Goal: Task Accomplishment & Management: Manage account settings

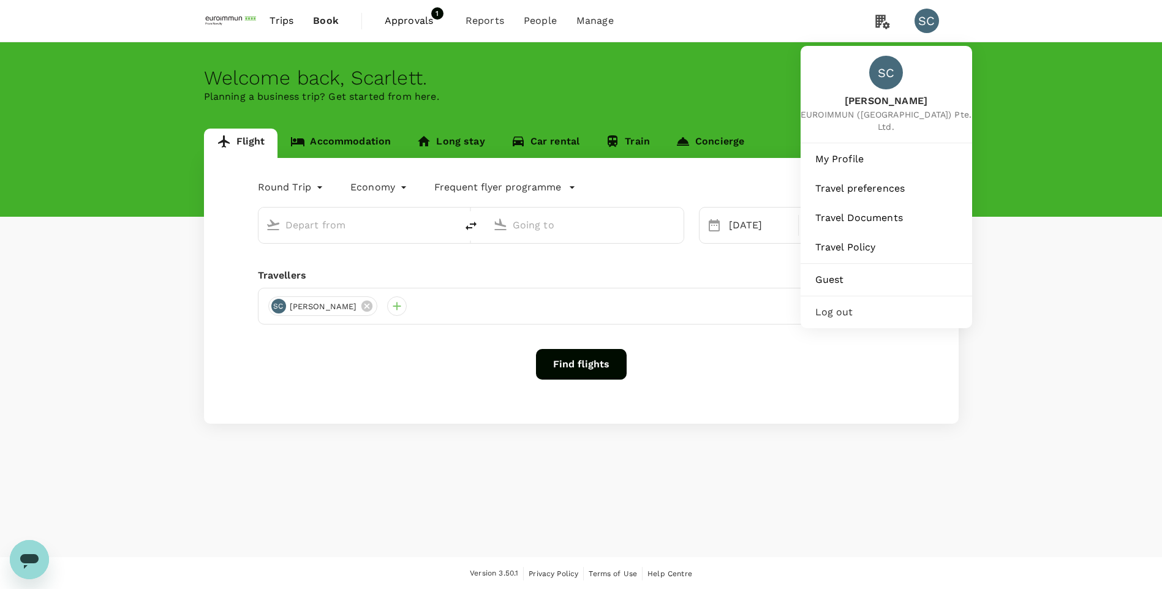
type input "Singapore Changi (SIN)"
type input "Taiwan Taoyuan Intl (TPE)"
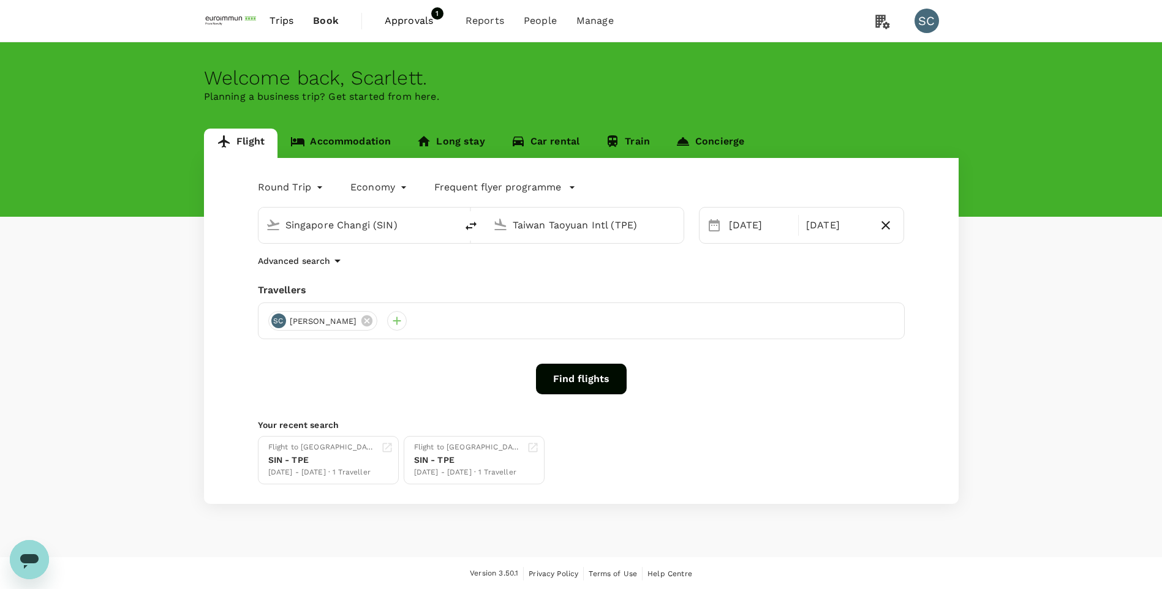
drag, startPoint x: 411, startPoint y: 22, endPoint x: 442, endPoint y: 31, distance: 32.4
click at [411, 22] on span "Approvals" at bounding box center [415, 20] width 61 height 15
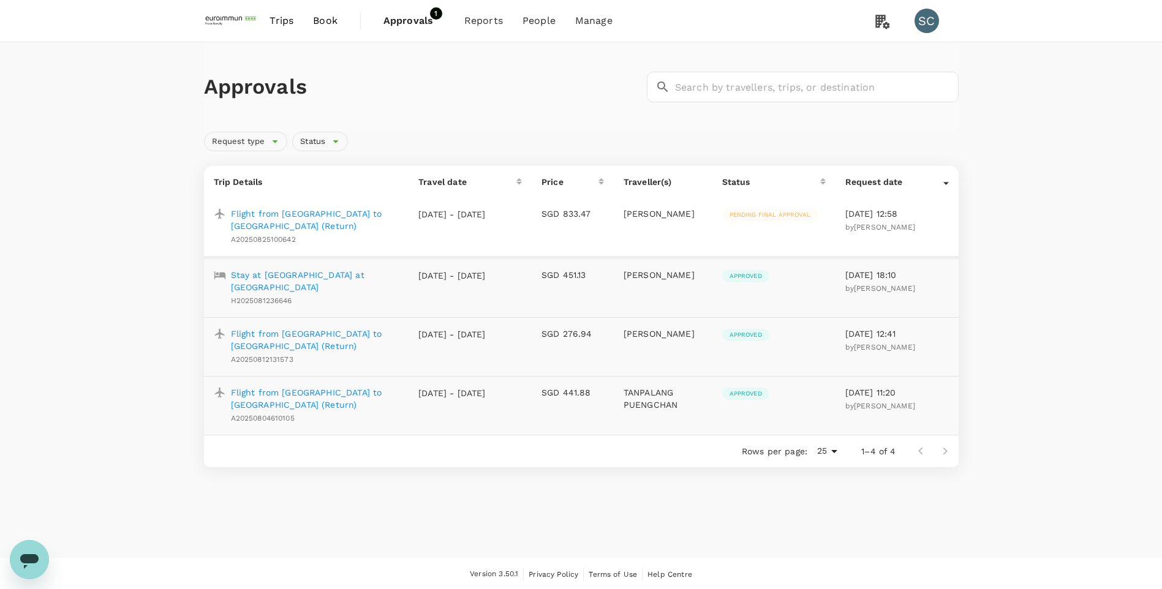
click at [312, 213] on p "Flight from Kuala Lumpur to Guangzhou (Return)" at bounding box center [315, 220] width 169 height 25
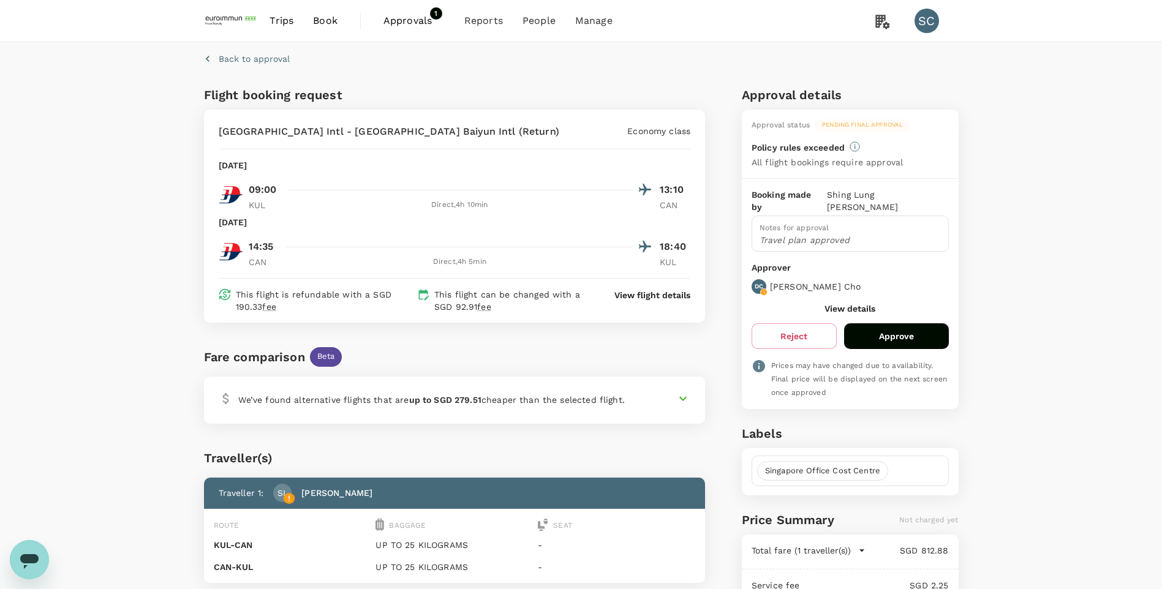
click at [792, 221] on div "Notes for approval Travel plan approved" at bounding box center [850, 234] width 197 height 37
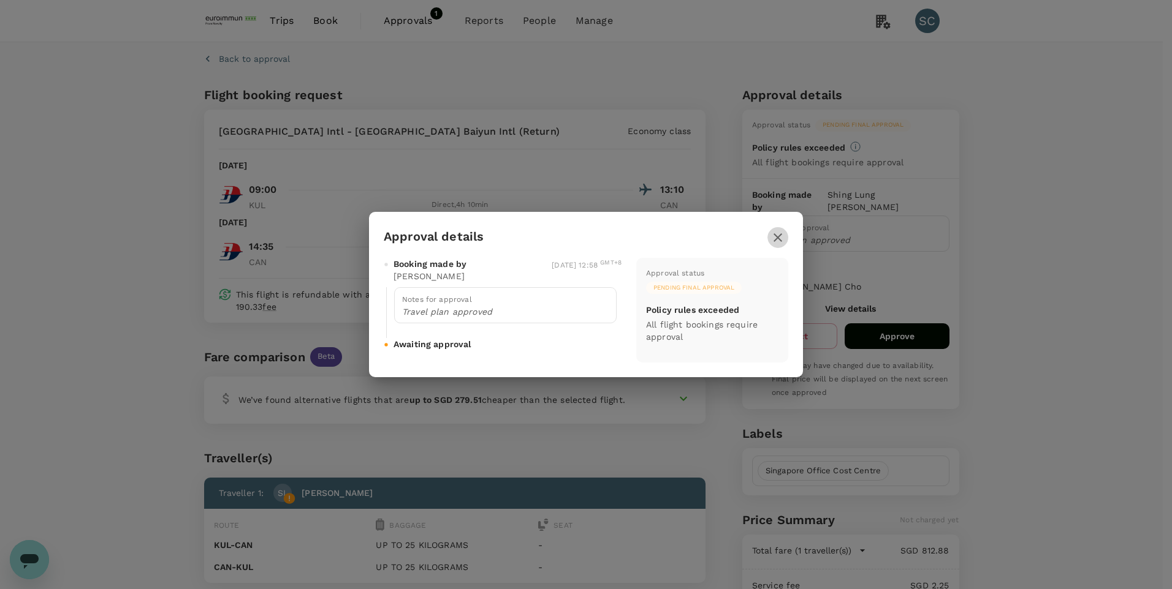
click at [779, 235] on icon "button" at bounding box center [777, 237] width 15 height 15
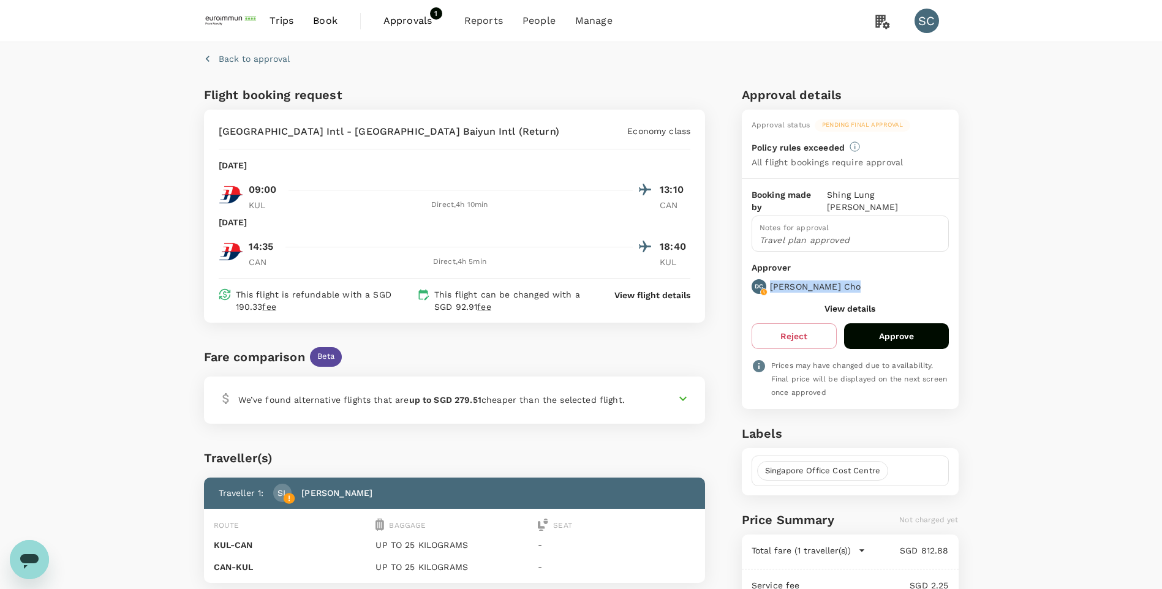
drag, startPoint x: 763, startPoint y: 279, endPoint x: 828, endPoint y: 278, distance: 64.3
click at [828, 278] on div "DC Deon Cho" at bounding box center [848, 285] width 202 height 20
drag, startPoint x: 828, startPoint y: 278, endPoint x: 900, endPoint y: 273, distance: 71.9
click at [900, 275] on div "DC Deon Cho" at bounding box center [848, 285] width 202 height 20
click at [863, 304] on button "View details" at bounding box center [850, 309] width 51 height 10
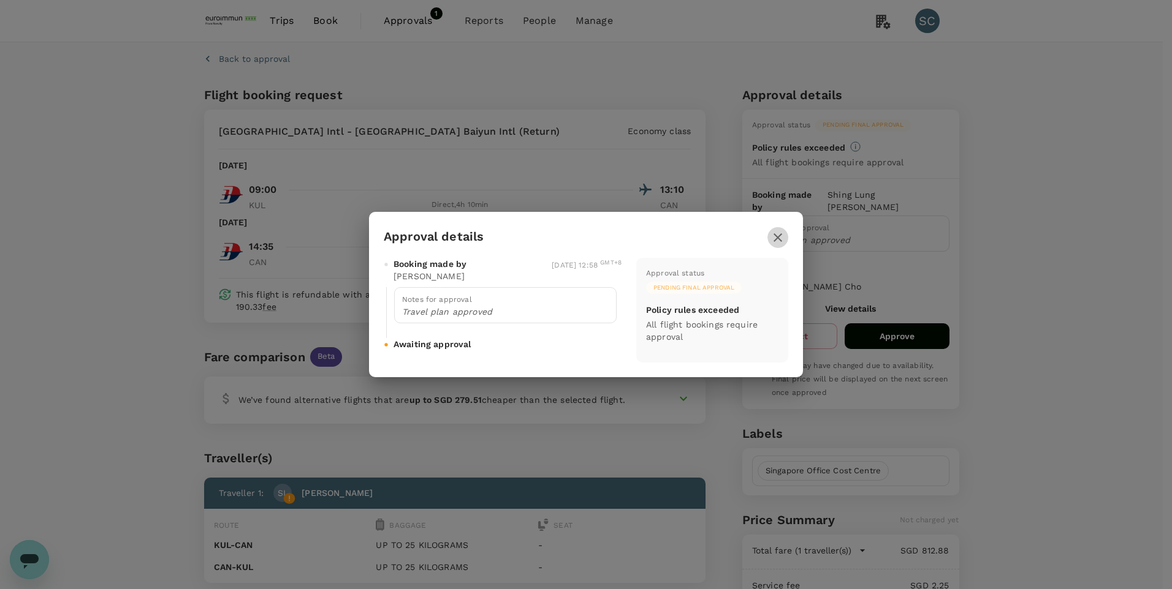
click at [776, 233] on icon "button" at bounding box center [777, 237] width 15 height 15
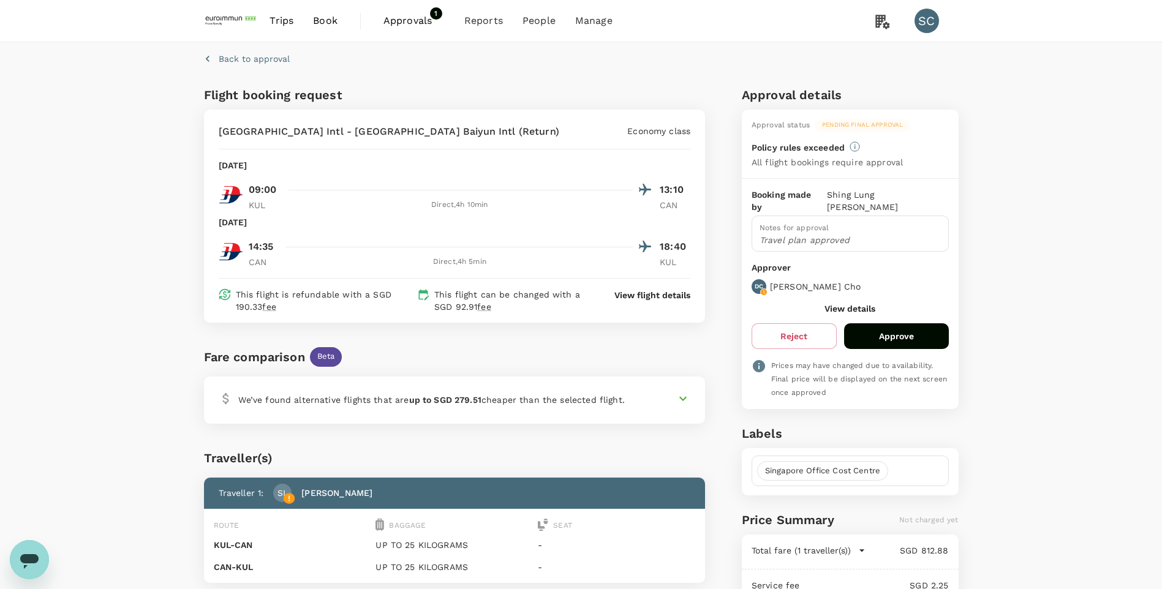
click at [1111, 268] on div "Back to approval Flight booking request Kuala Lumpur Intl - Guangzhou Baiyun In…" at bounding box center [581, 386] width 1162 height 689
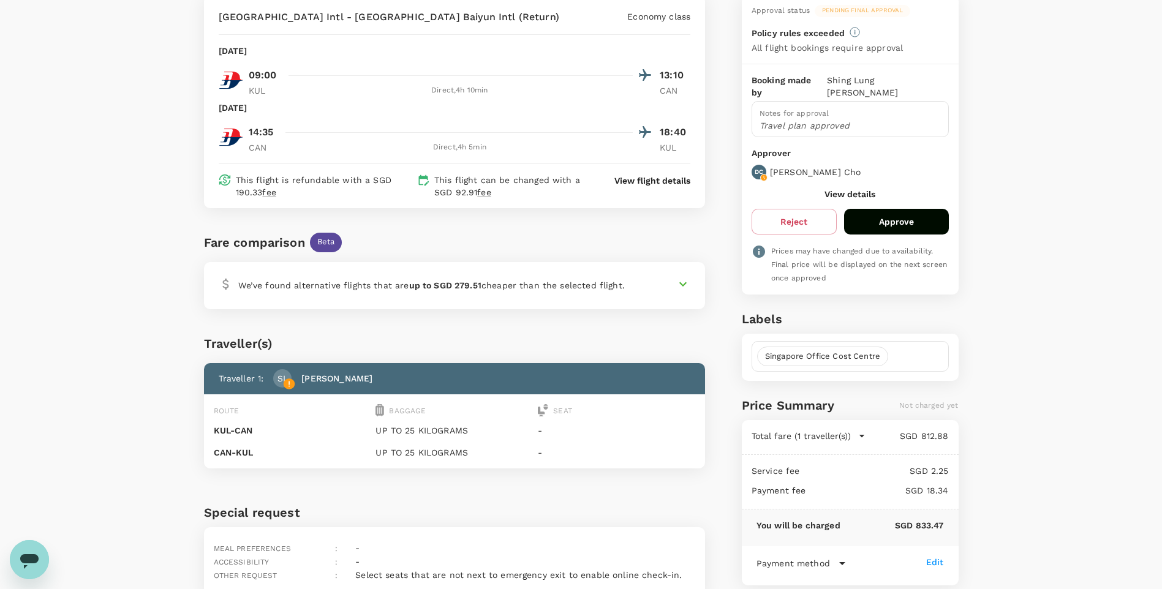
scroll to position [123, 0]
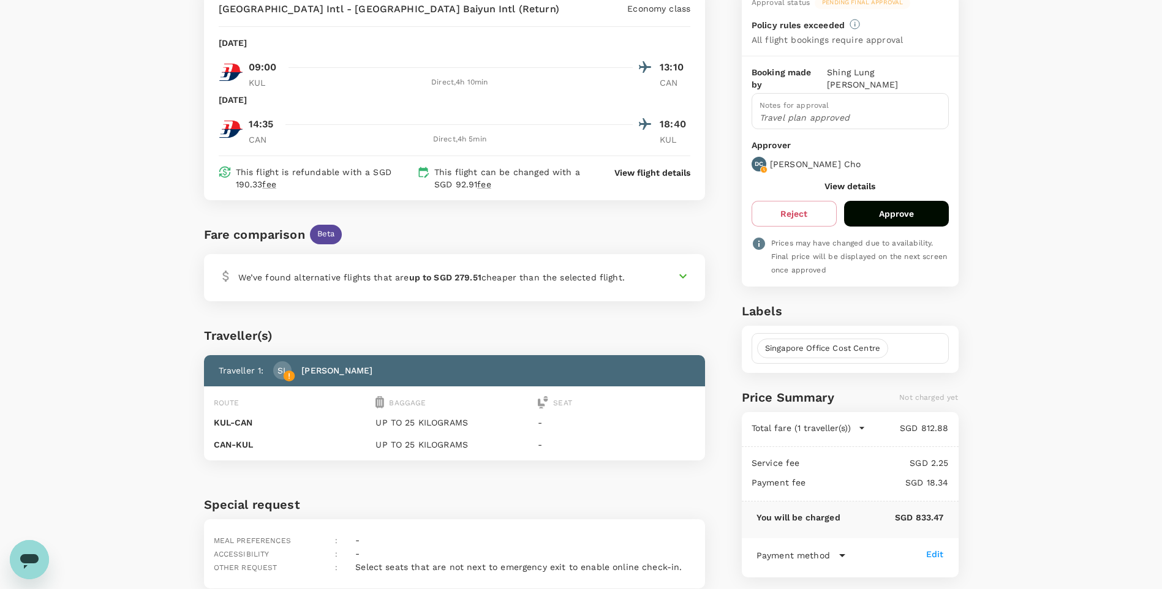
click at [916, 208] on button "Approve" at bounding box center [896, 214] width 105 height 26
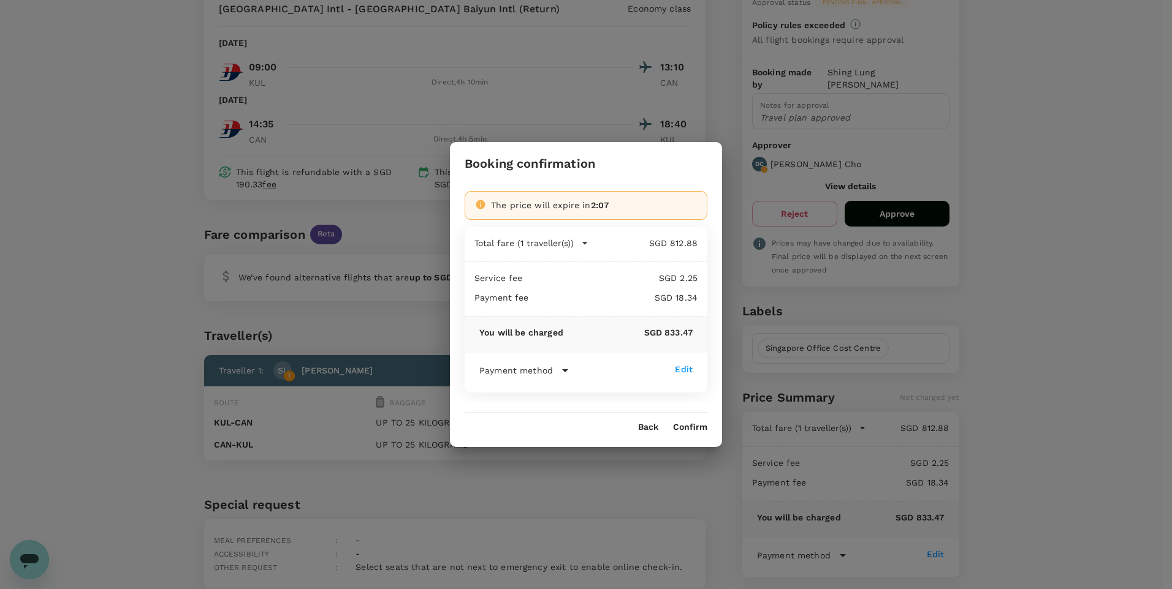
click at [561, 374] on icon at bounding box center [565, 370] width 15 height 15
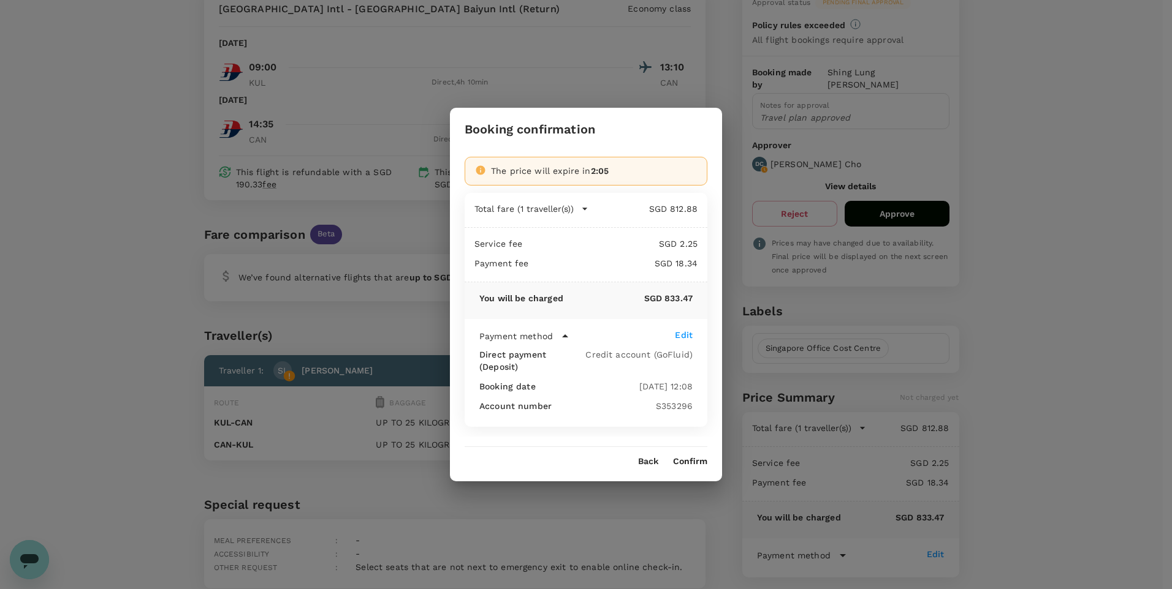
click at [695, 457] on button "Confirm" at bounding box center [690, 462] width 34 height 10
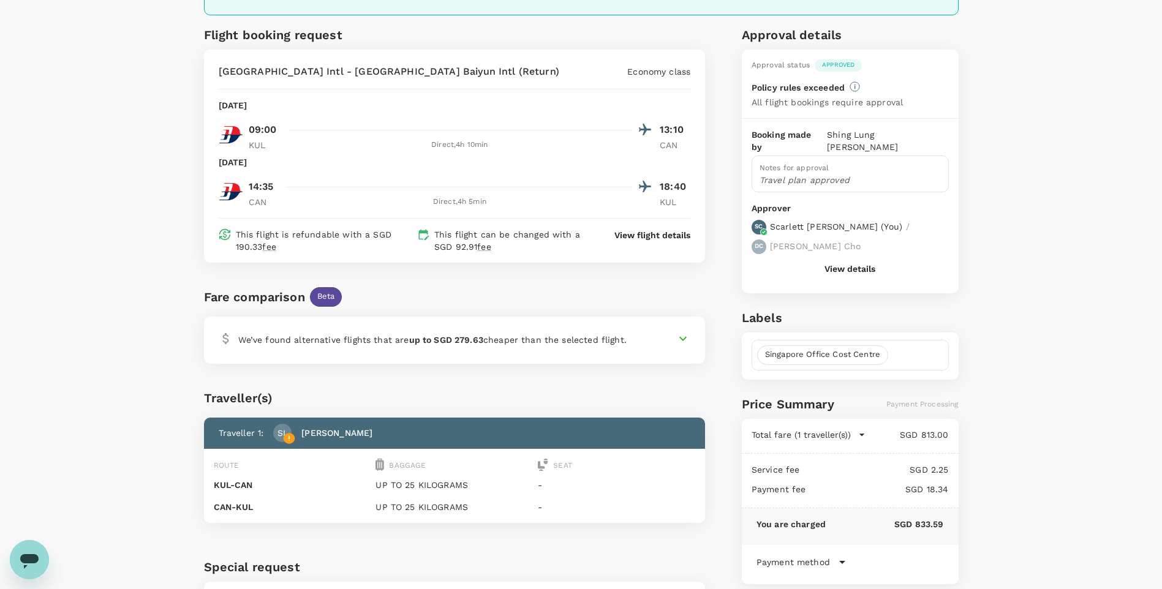
click at [1036, 286] on div "Back to approval Request approved We are now fulfiling this booking for you. On…" at bounding box center [581, 295] width 1162 height 751
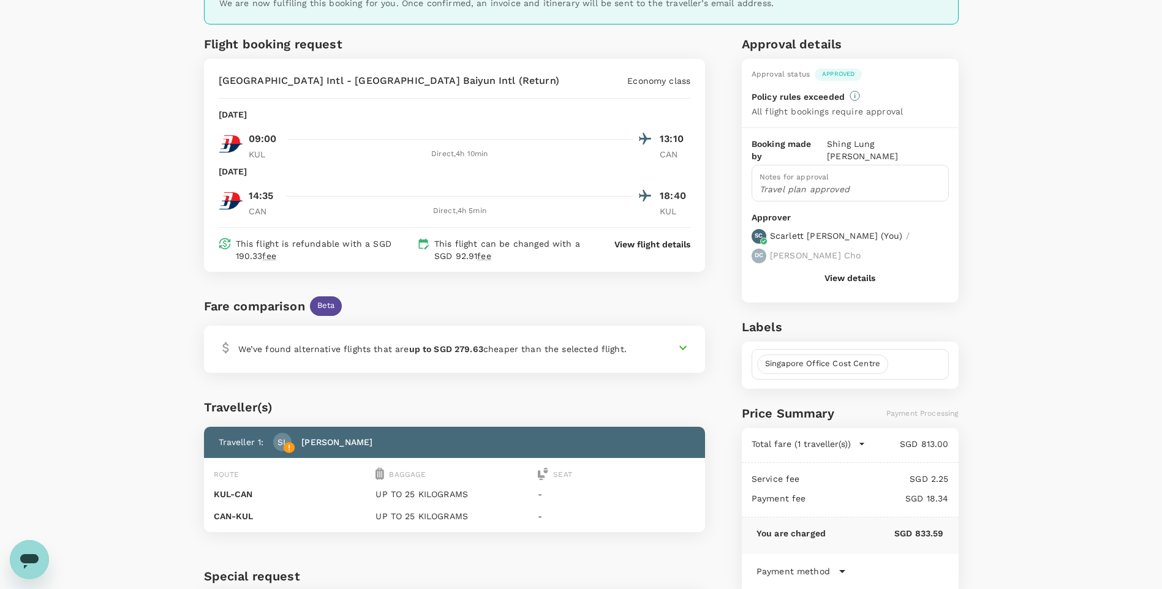
scroll to position [237, 0]
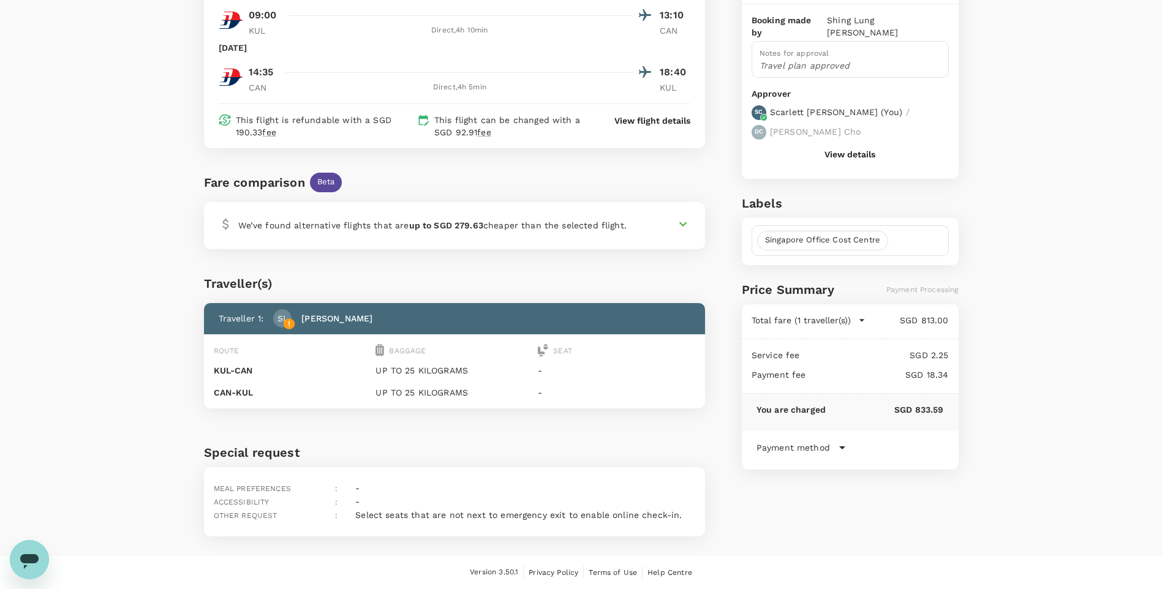
click at [836, 441] on icon at bounding box center [842, 448] width 15 height 15
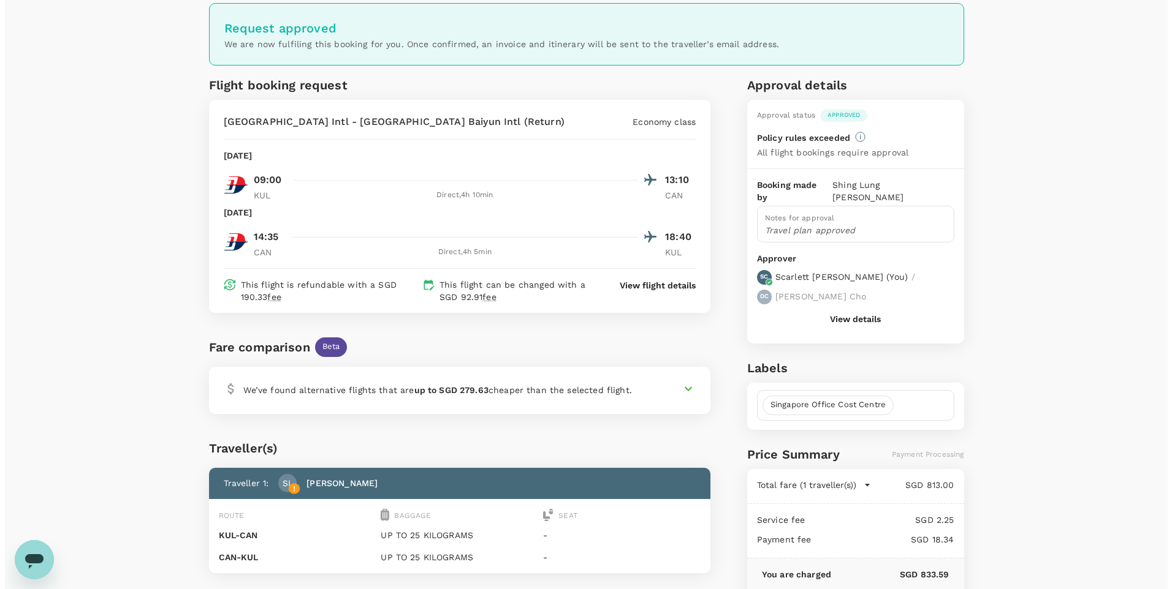
scroll to position [0, 0]
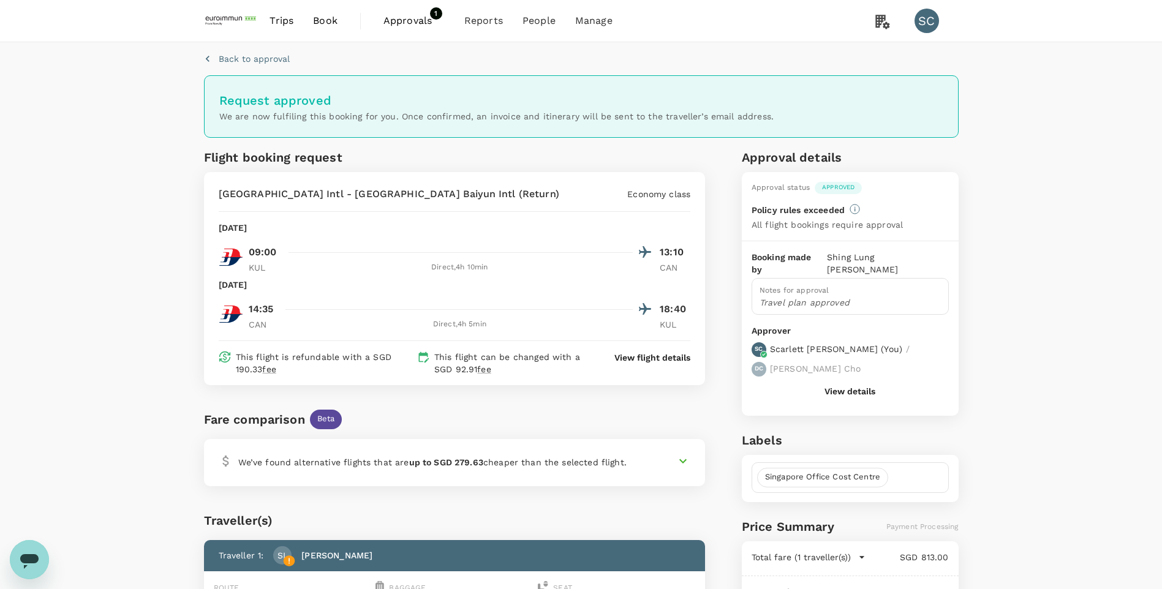
click at [414, 23] on span "Approvals" at bounding box center [414, 20] width 61 height 15
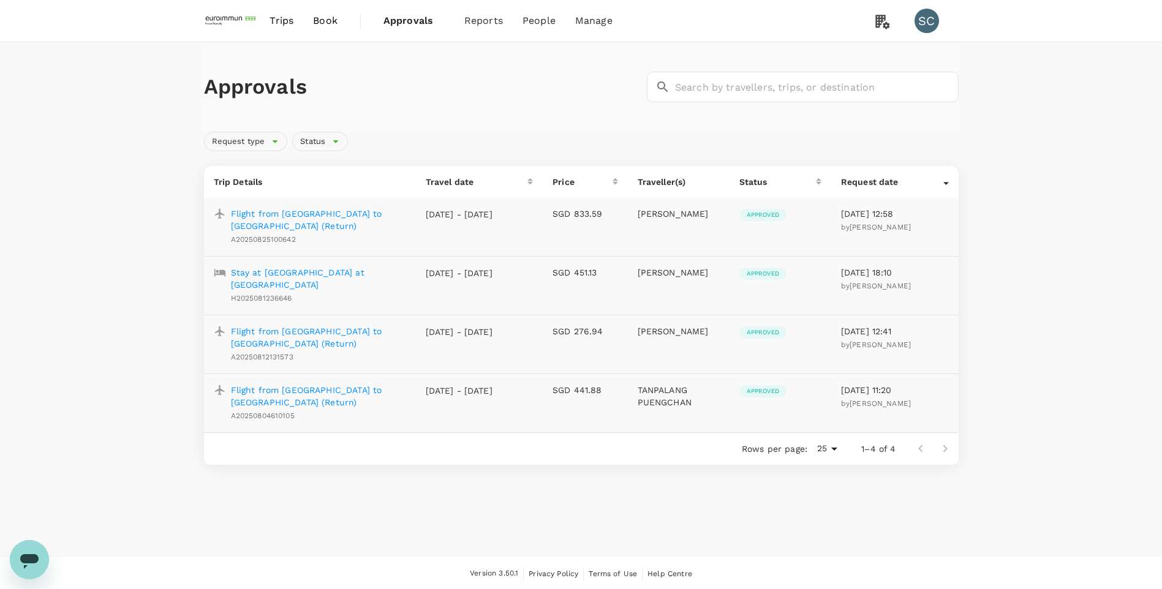
click at [1042, 252] on div "Approvals ​ ​ Request type Status Trip Details Travel date Price Traveller(s) S…" at bounding box center [581, 258] width 1162 height 433
click at [325, 213] on p "Flight from Kuala Lumpur to Guangzhou (Return)" at bounding box center [318, 220] width 175 height 25
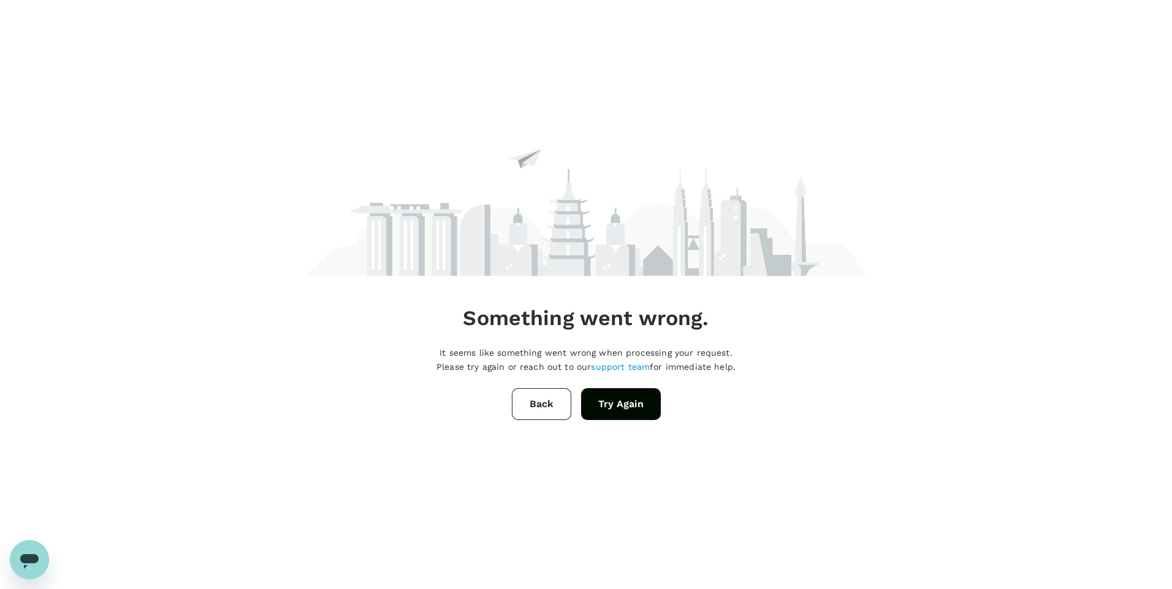
click at [626, 411] on button "Try Again" at bounding box center [621, 404] width 80 height 32
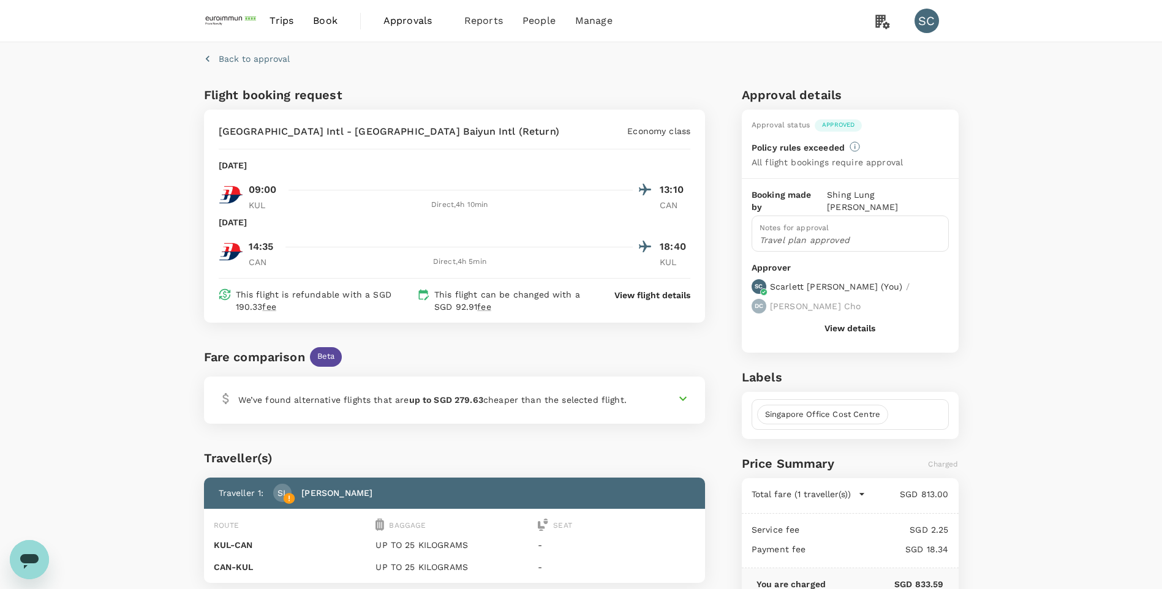
click at [287, 28] on span "Trips" at bounding box center [282, 20] width 24 height 15
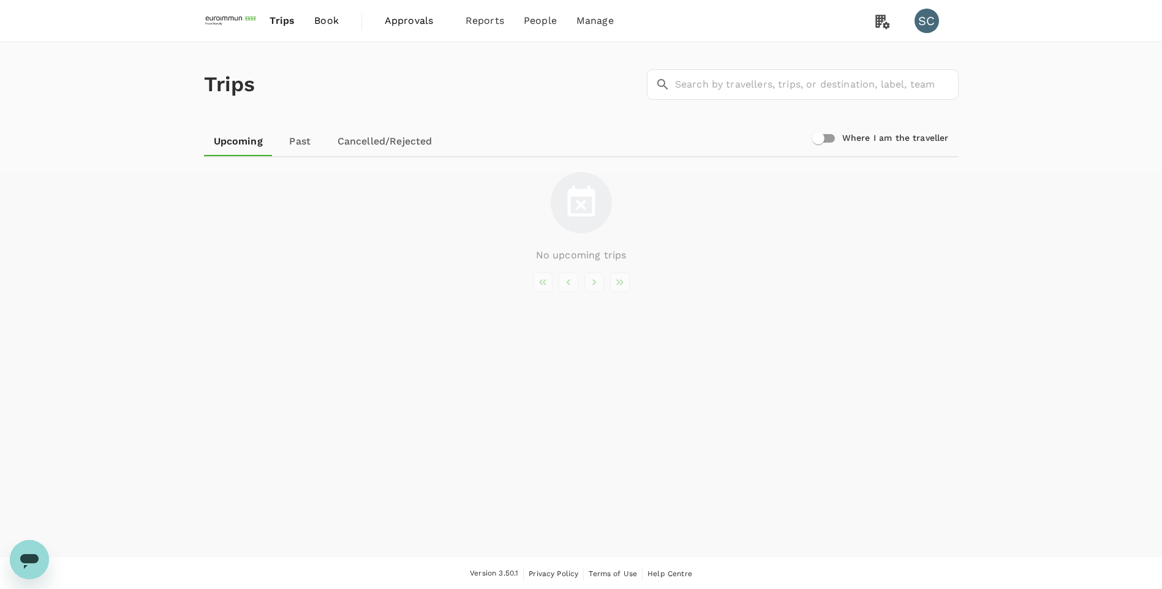
click at [1053, 238] on div "Trips ​ ​ Upcoming Past Cancelled/Rejected Where I am the traveller No upcoming…" at bounding box center [581, 299] width 1162 height 515
click at [287, 21] on span "Trips" at bounding box center [282, 20] width 25 height 15
click at [328, 23] on span "Book" at bounding box center [326, 20] width 25 height 15
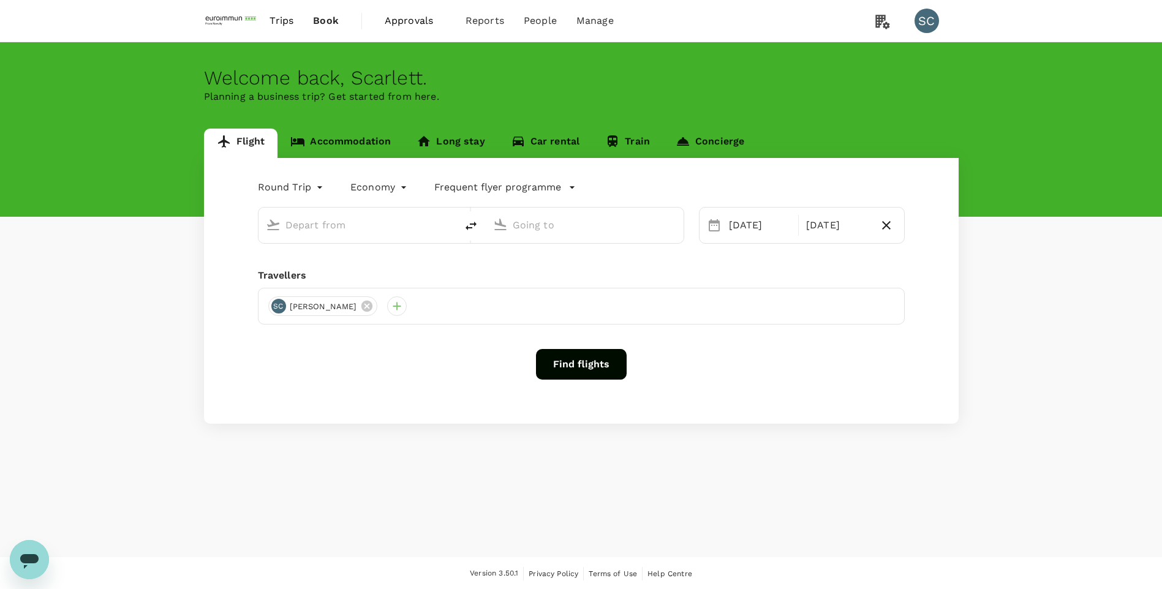
type input "Singapore Changi (SIN)"
type input "Taiwan Taoyuan Intl (TPE)"
type input "Singapore Changi (SIN)"
type input "Taiwan Taoyuan Intl (TPE)"
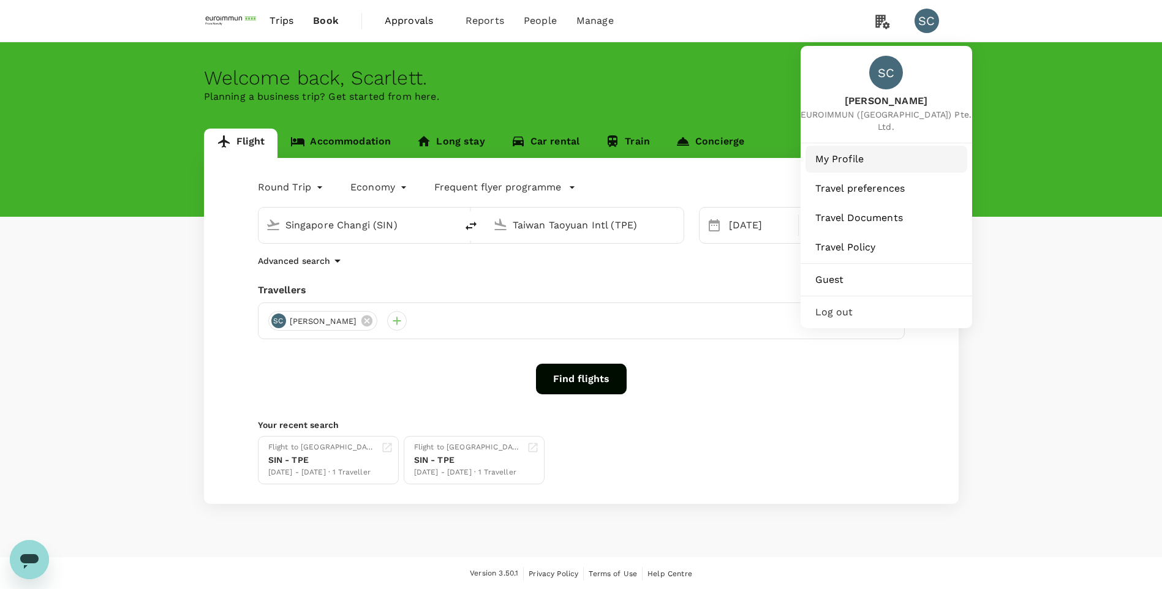
click at [842, 152] on span "My Profile" at bounding box center [887, 159] width 142 height 15
